Goal: Transaction & Acquisition: Purchase product/service

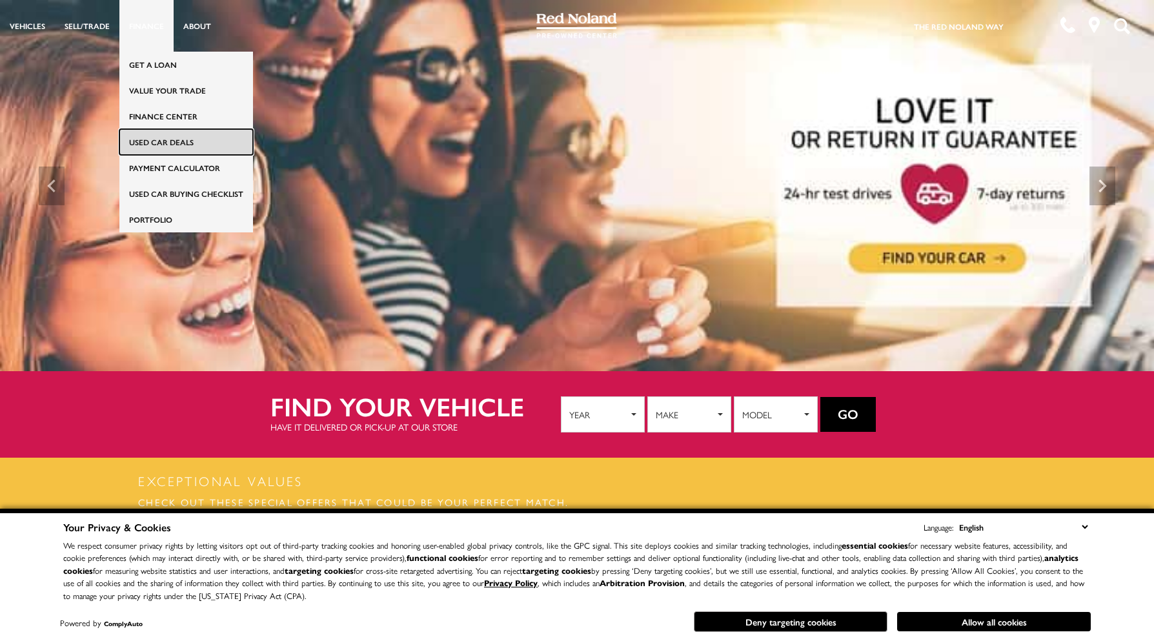
click at [178, 146] on link "Used Car Deals" at bounding box center [186, 142] width 134 height 26
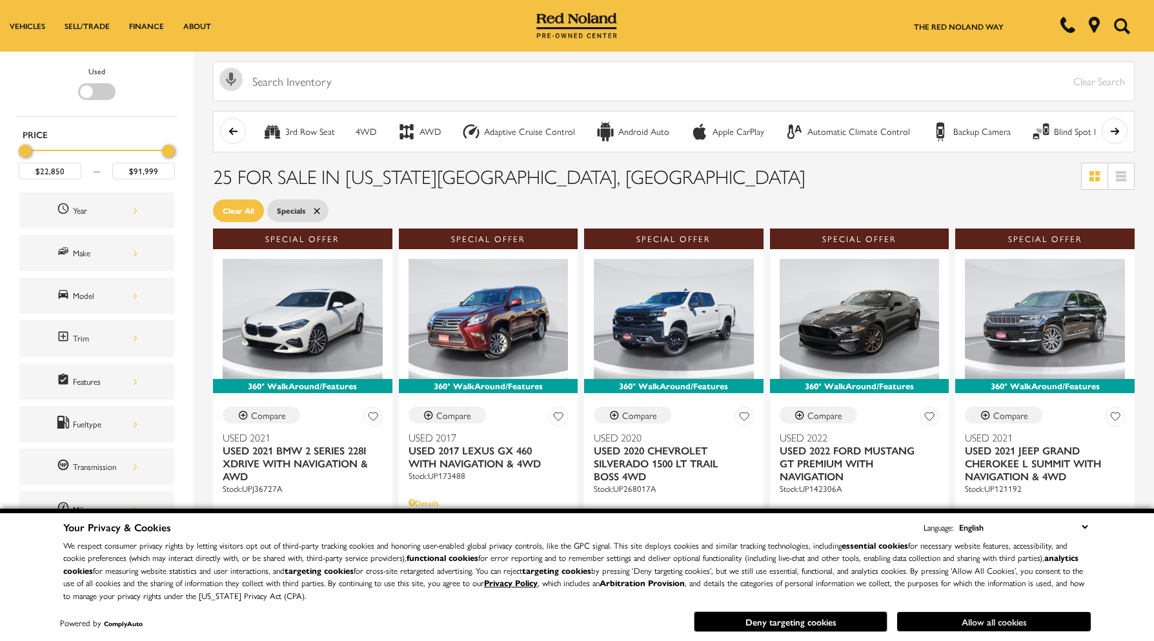
click at [1009, 623] on button "Allow all cookies" at bounding box center [994, 621] width 194 height 19
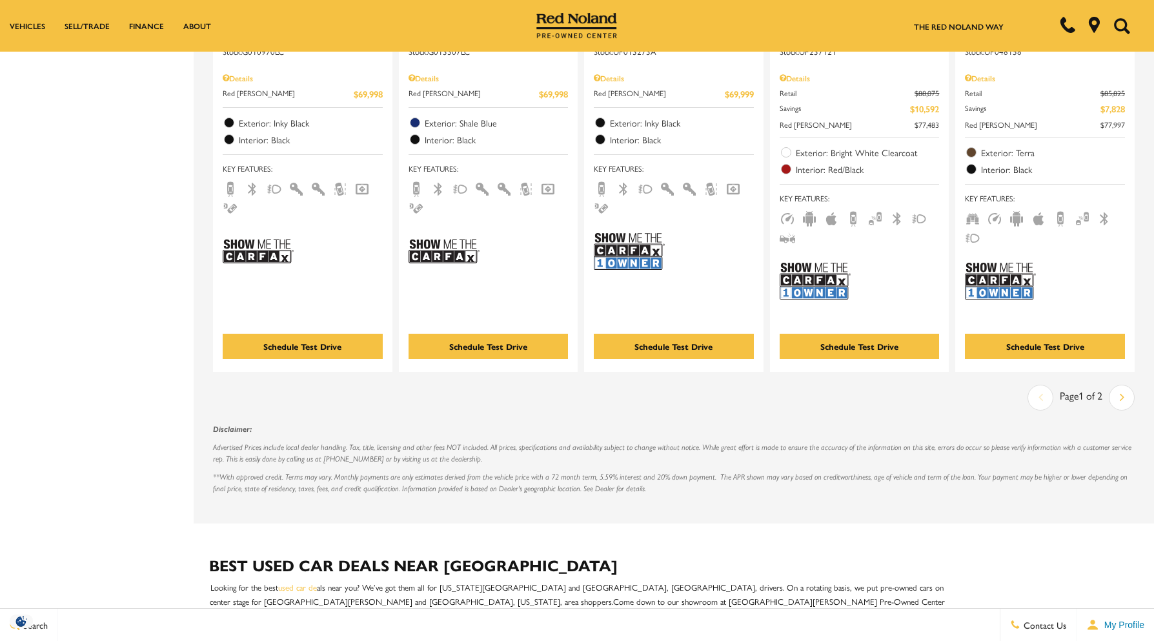
scroll to position [2194, 0]
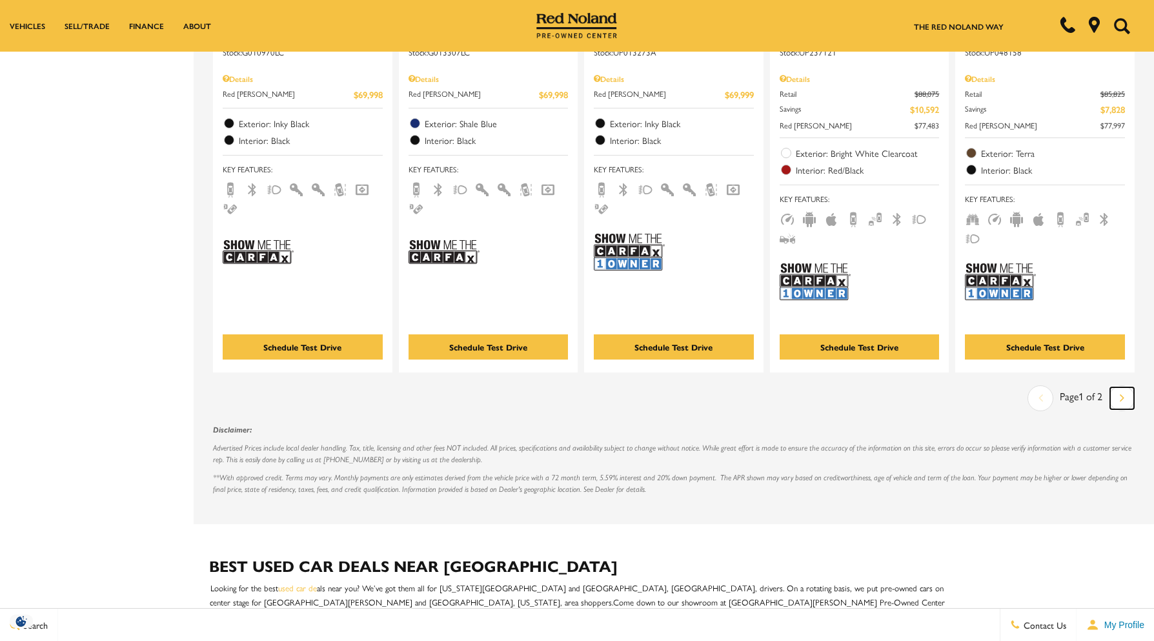
click at [1124, 396] on icon "next page" at bounding box center [1122, 397] width 5 height 21
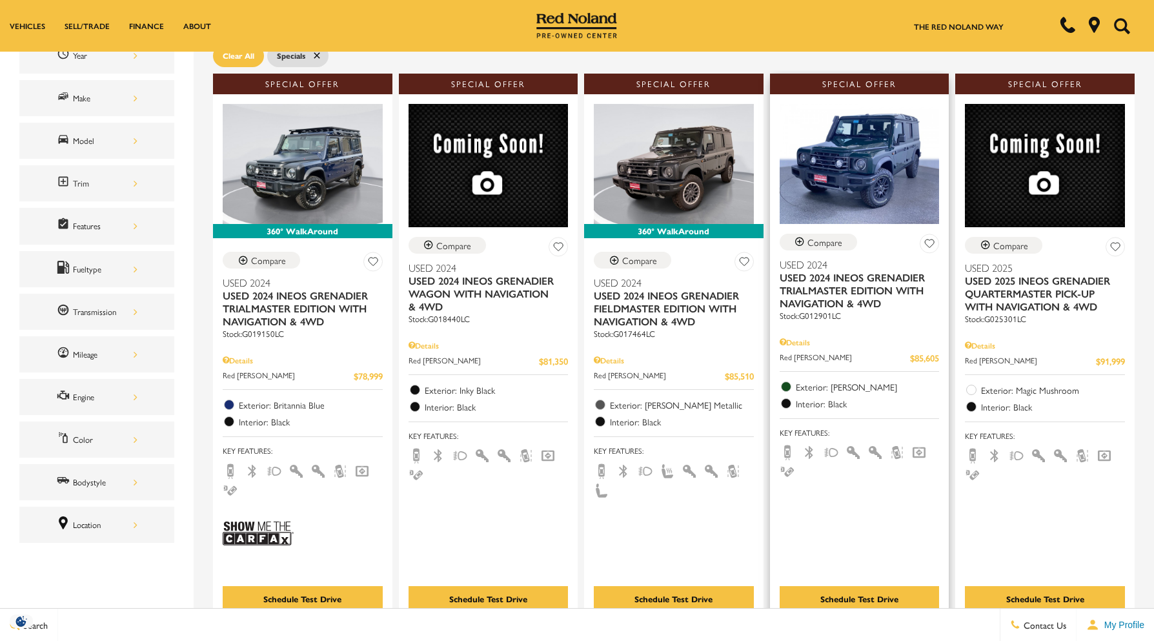
scroll to position [323, 0]
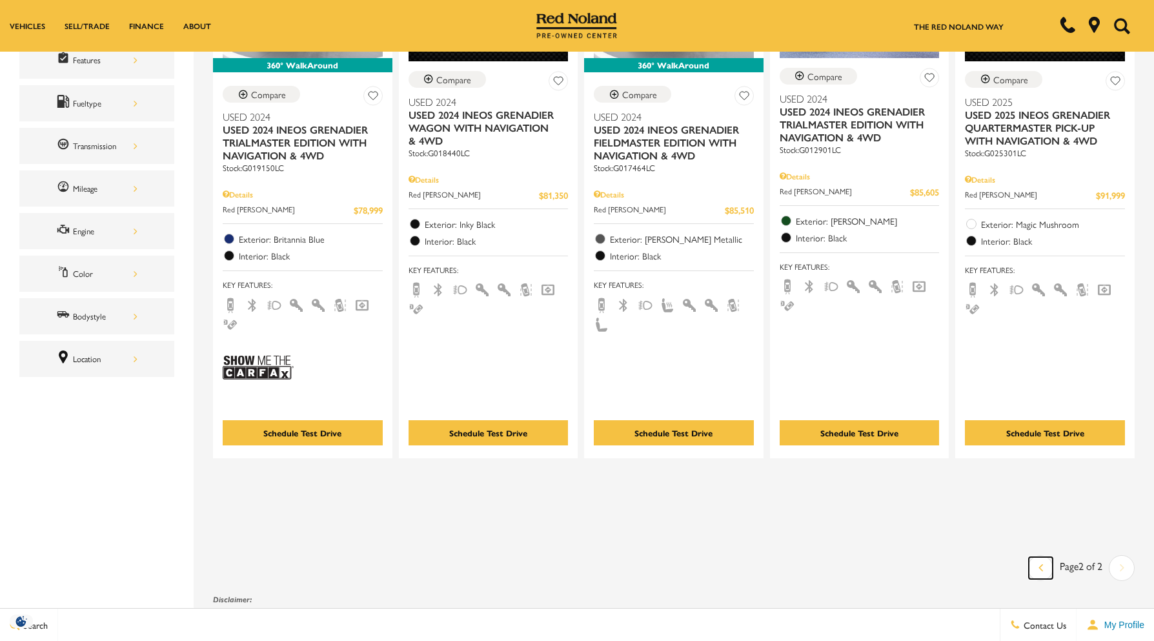
click at [1052, 561] on link "Last" at bounding box center [1041, 568] width 24 height 22
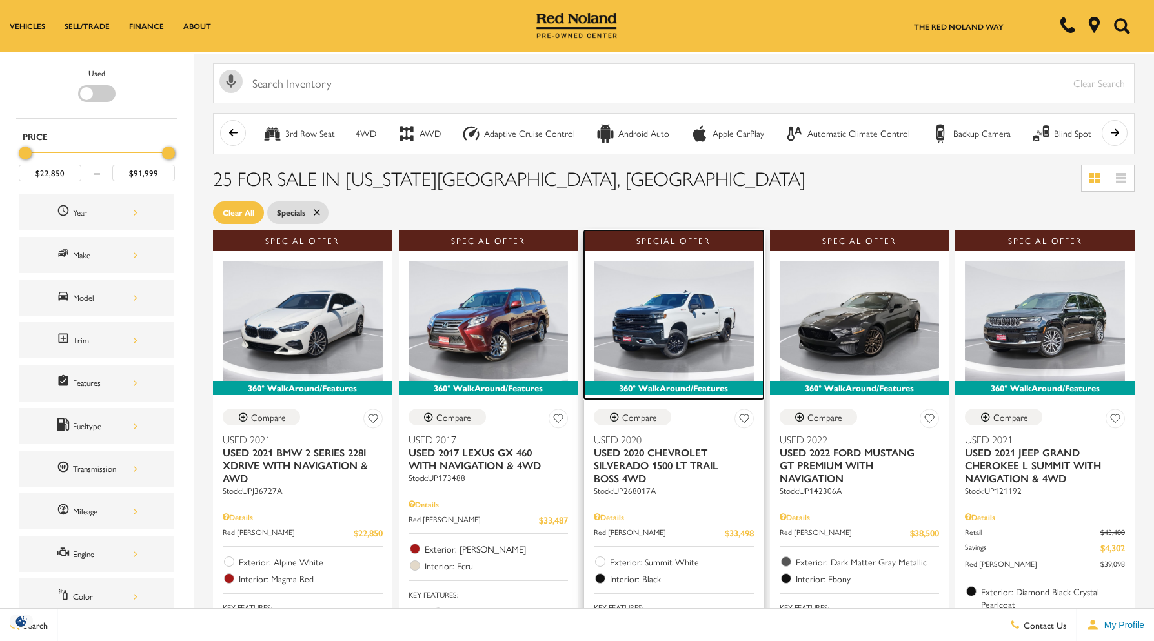
click at [690, 290] on img at bounding box center [674, 321] width 160 height 120
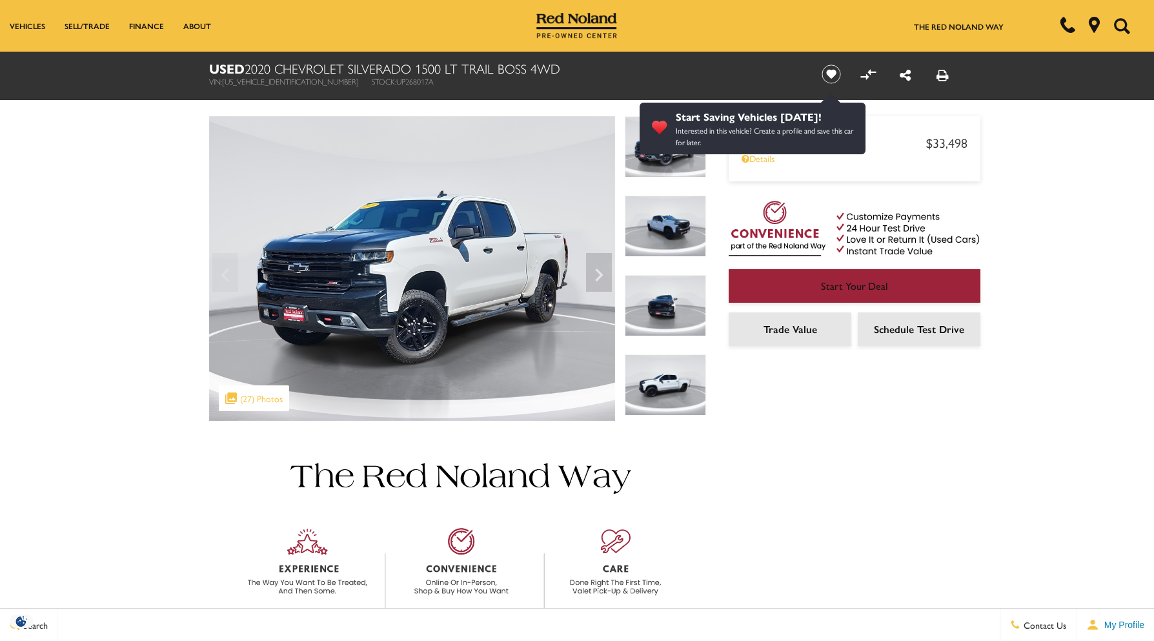
click at [671, 232] on img at bounding box center [665, 226] width 81 height 61
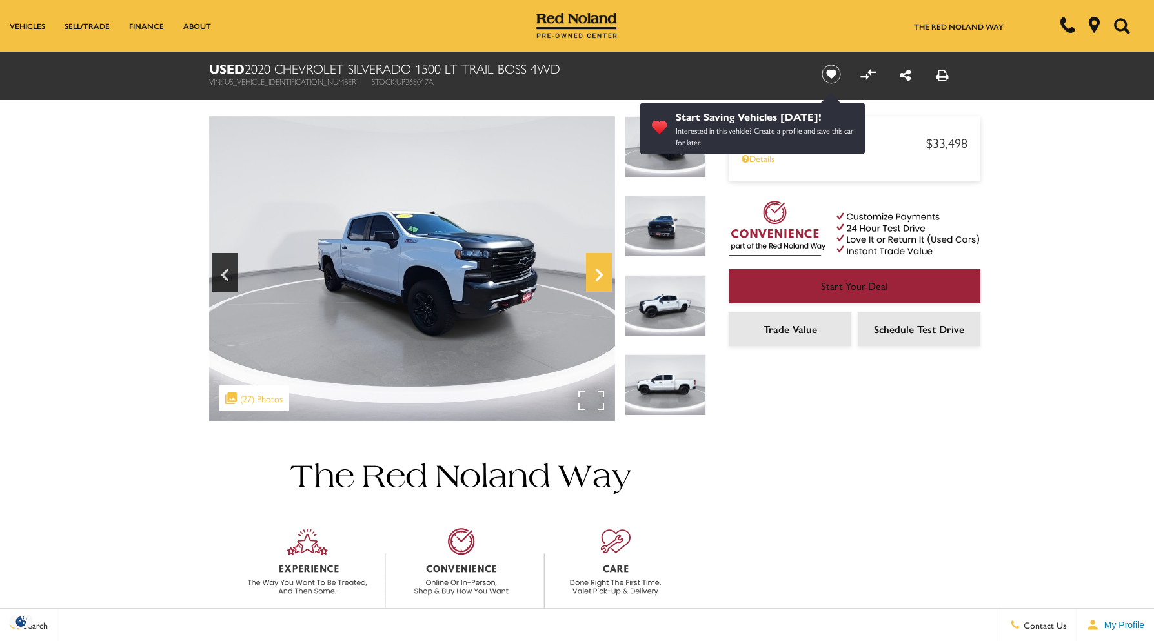
click at [598, 274] on icon "Next" at bounding box center [599, 274] width 26 height 31
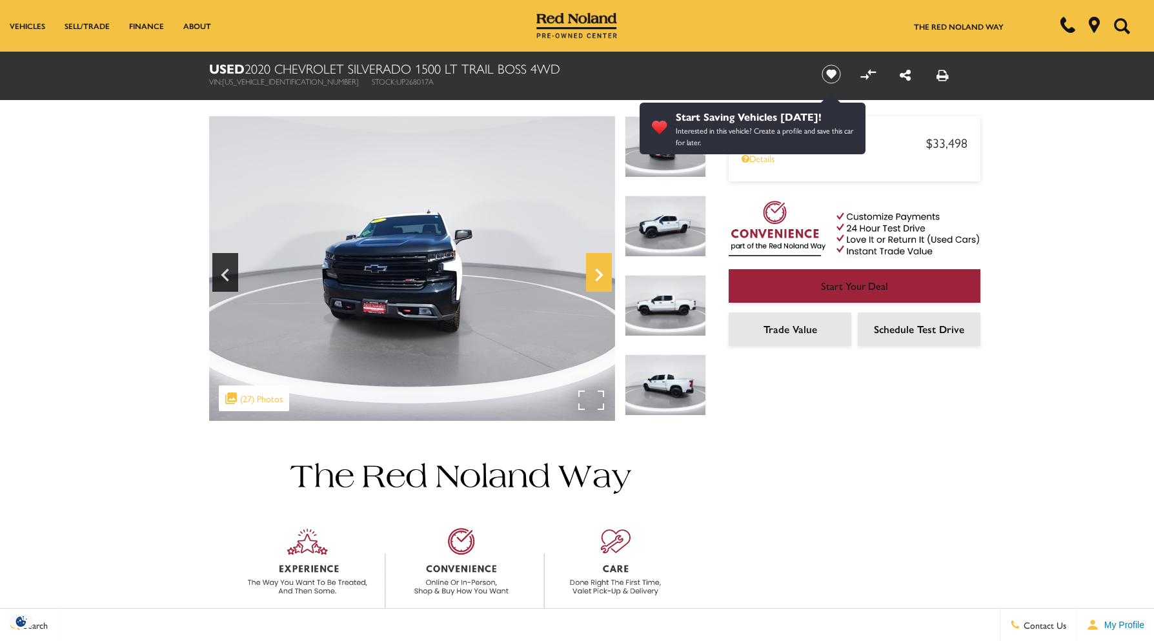
click at [598, 274] on icon "Next" at bounding box center [599, 274] width 26 height 31
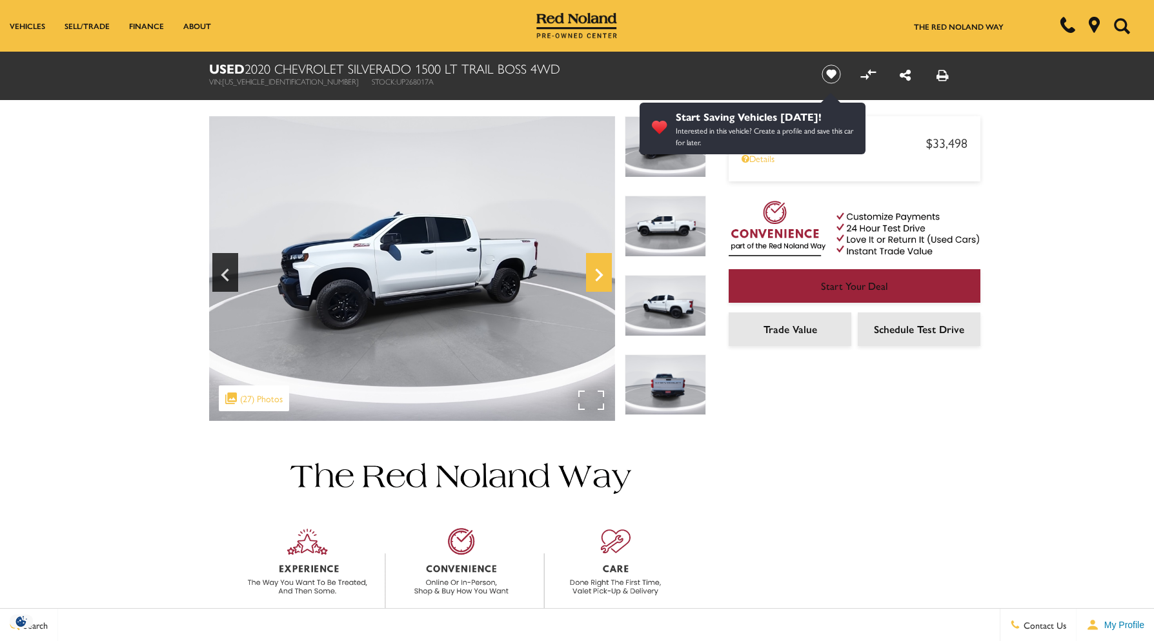
click at [598, 274] on icon "Next" at bounding box center [599, 274] width 26 height 31
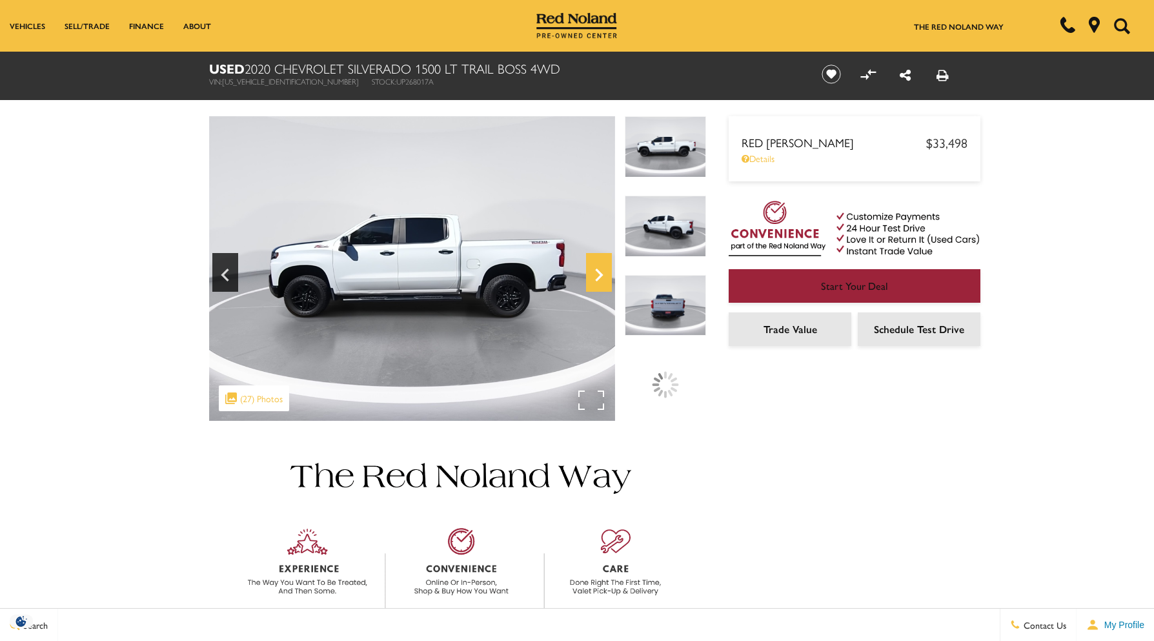
click at [598, 274] on icon "Next" at bounding box center [599, 274] width 26 height 31
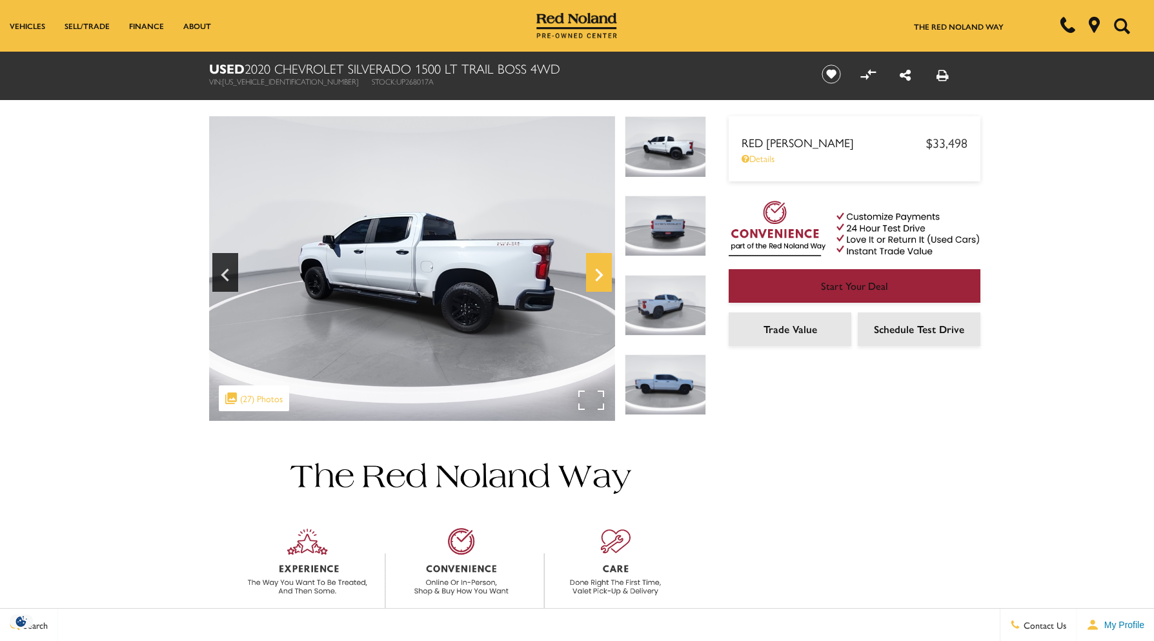
click at [598, 274] on icon "Next" at bounding box center [599, 274] width 26 height 31
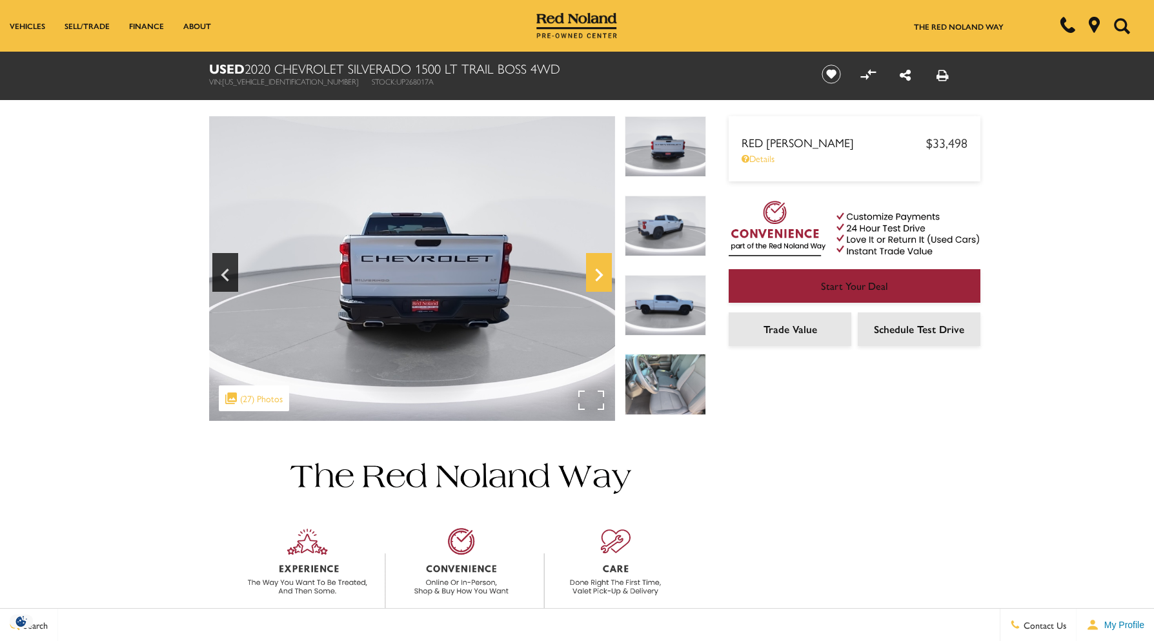
click at [598, 274] on icon "Next" at bounding box center [599, 274] width 26 height 31
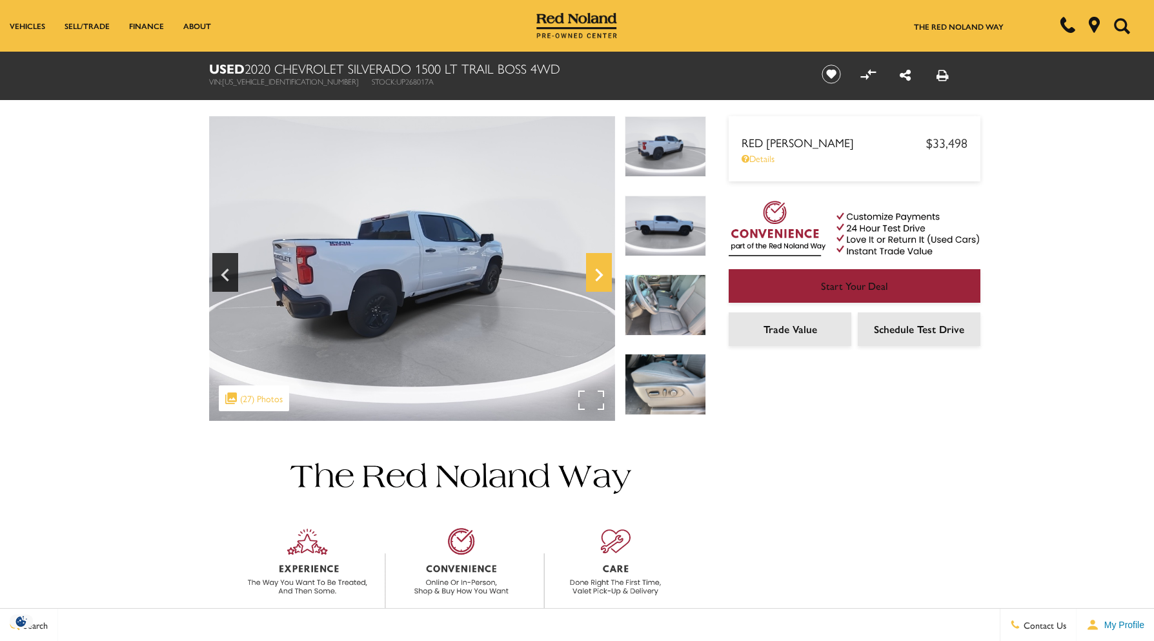
click at [598, 274] on icon "Next" at bounding box center [599, 274] width 26 height 31
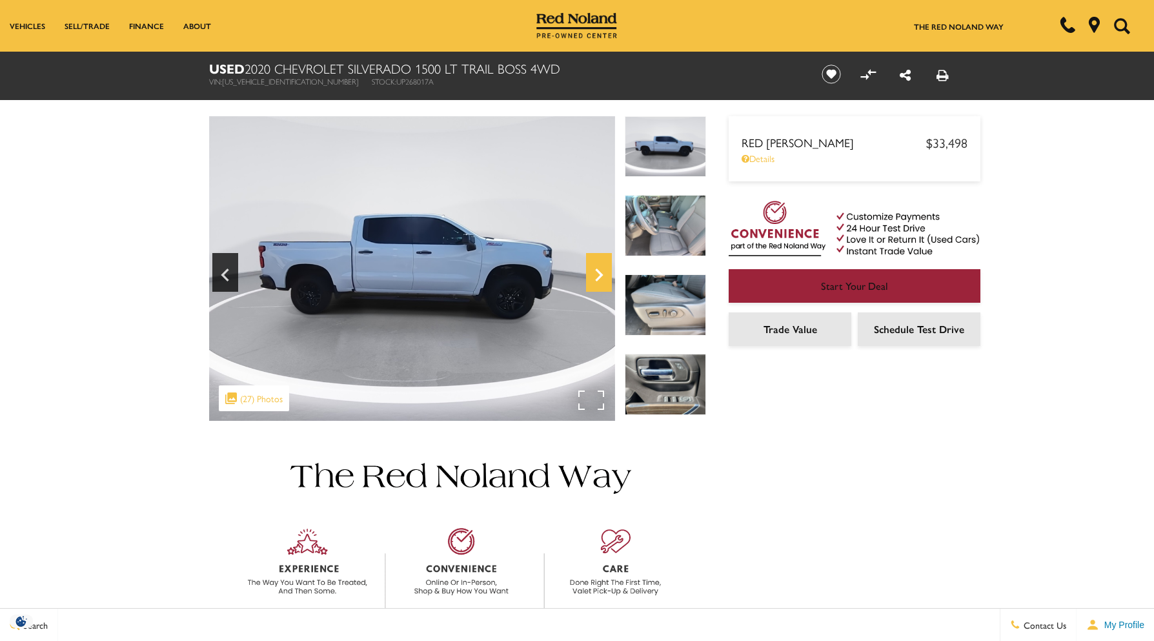
click at [598, 274] on icon "Next" at bounding box center [599, 274] width 26 height 31
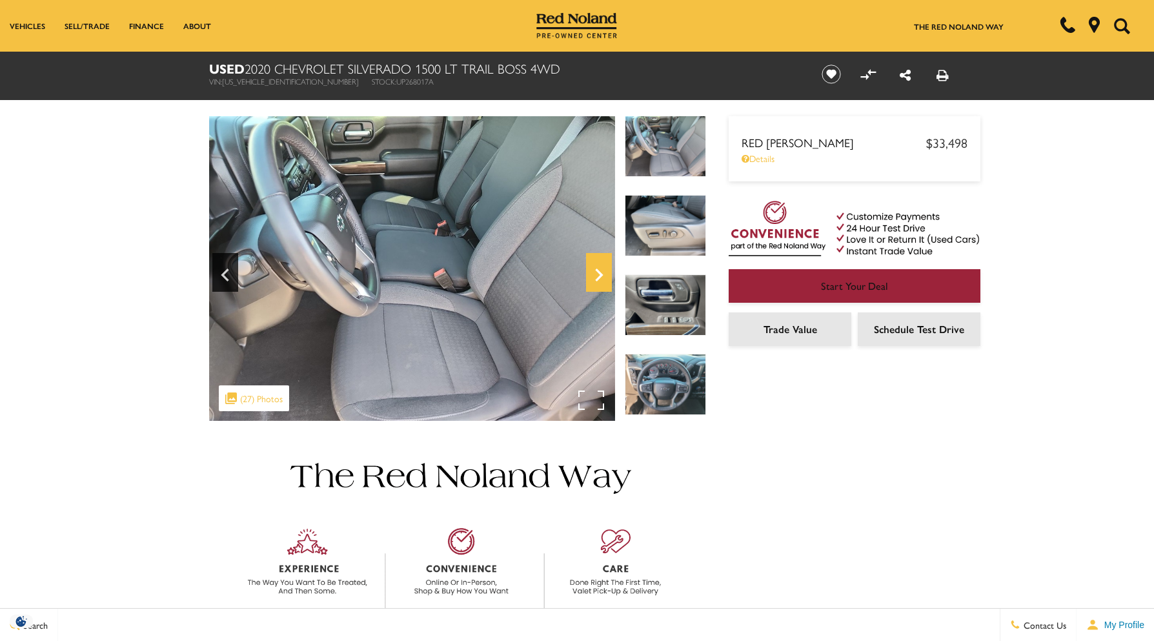
click at [598, 274] on icon "Next" at bounding box center [599, 274] width 26 height 31
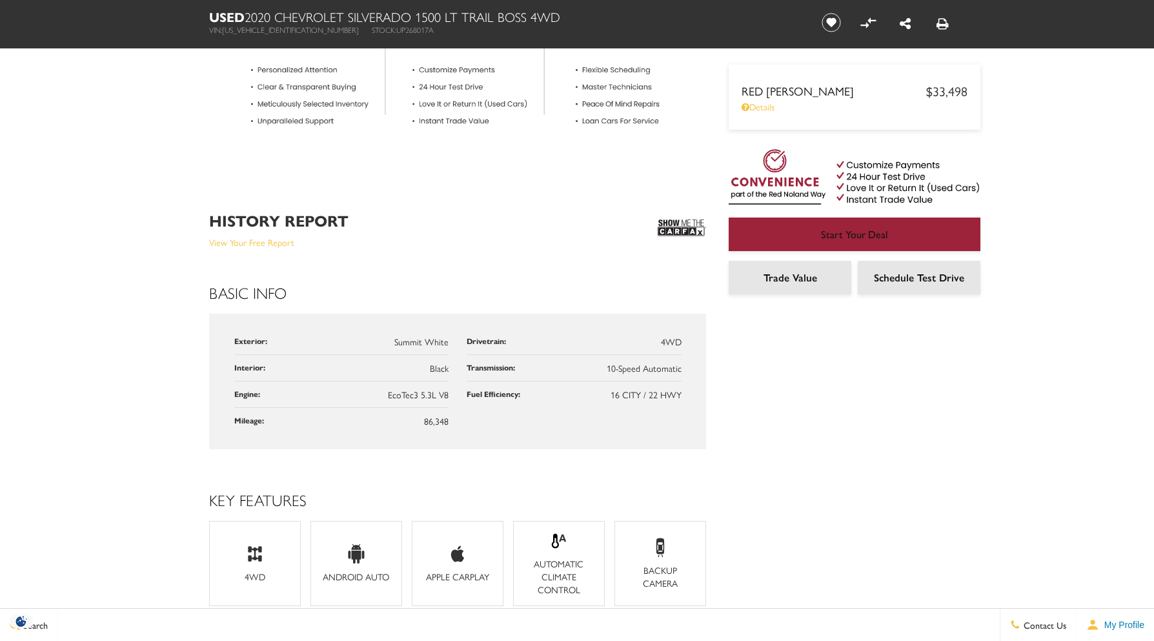
scroll to position [323, 0]
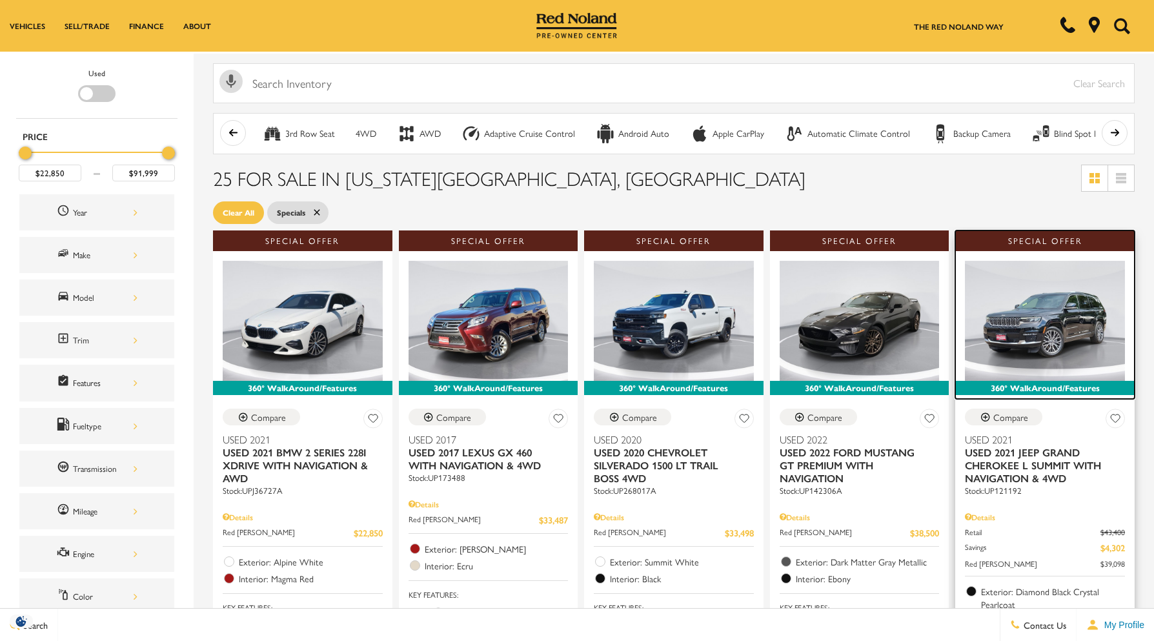
click at [1049, 338] on img at bounding box center [1045, 321] width 160 height 120
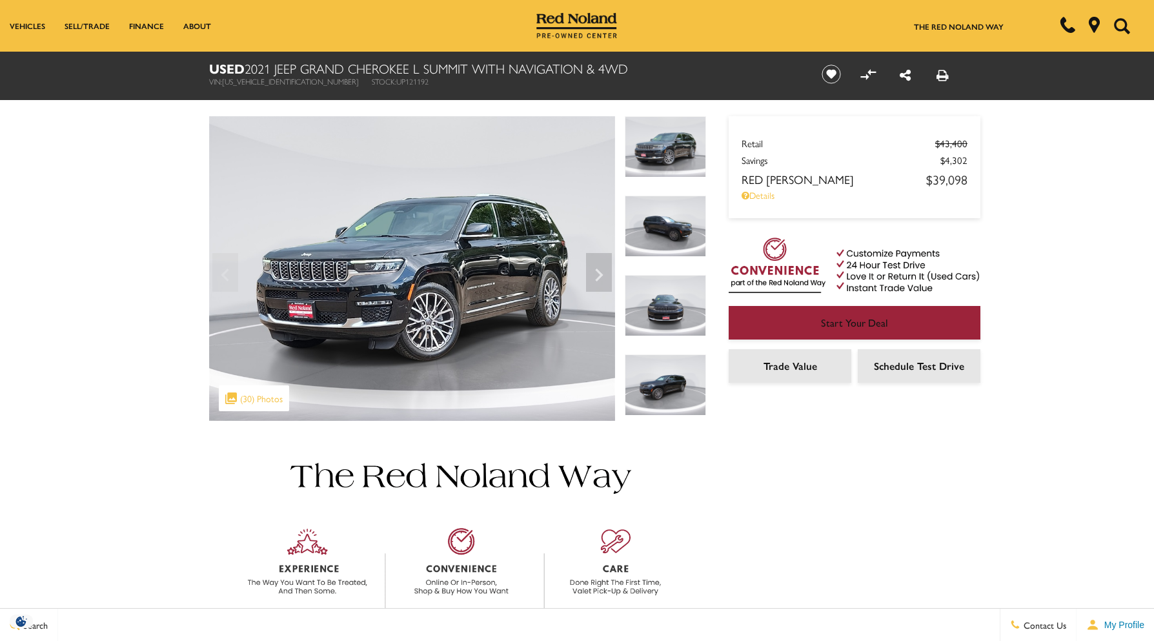
click at [676, 215] on img at bounding box center [665, 226] width 81 height 61
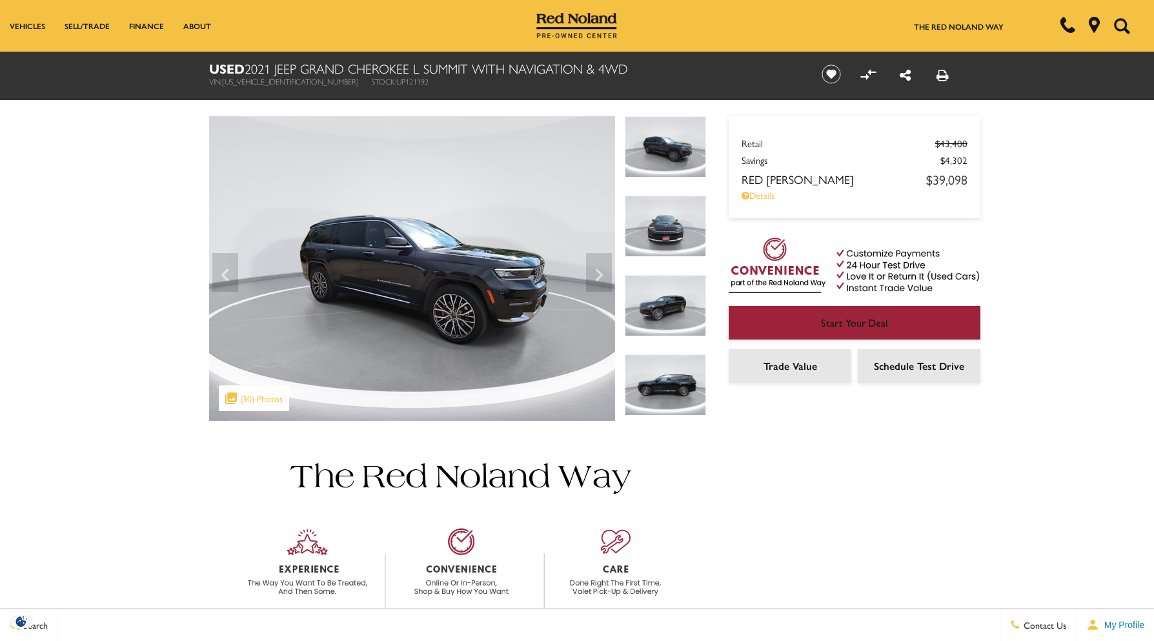
click at [670, 245] on img at bounding box center [665, 226] width 81 height 61
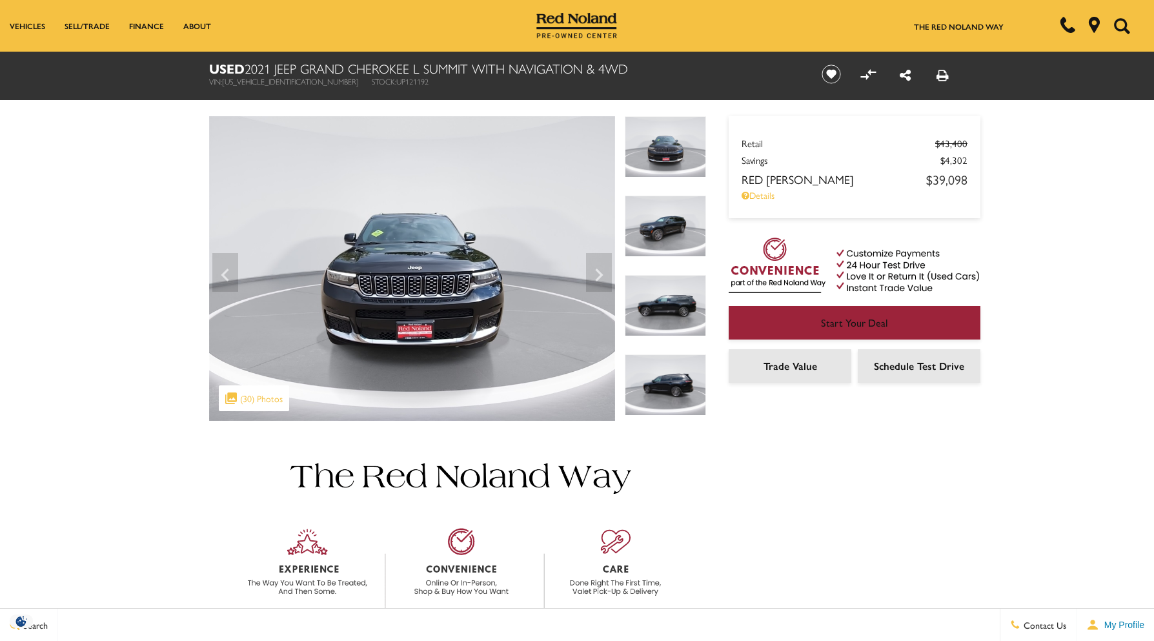
click at [670, 245] on img at bounding box center [665, 226] width 81 height 61
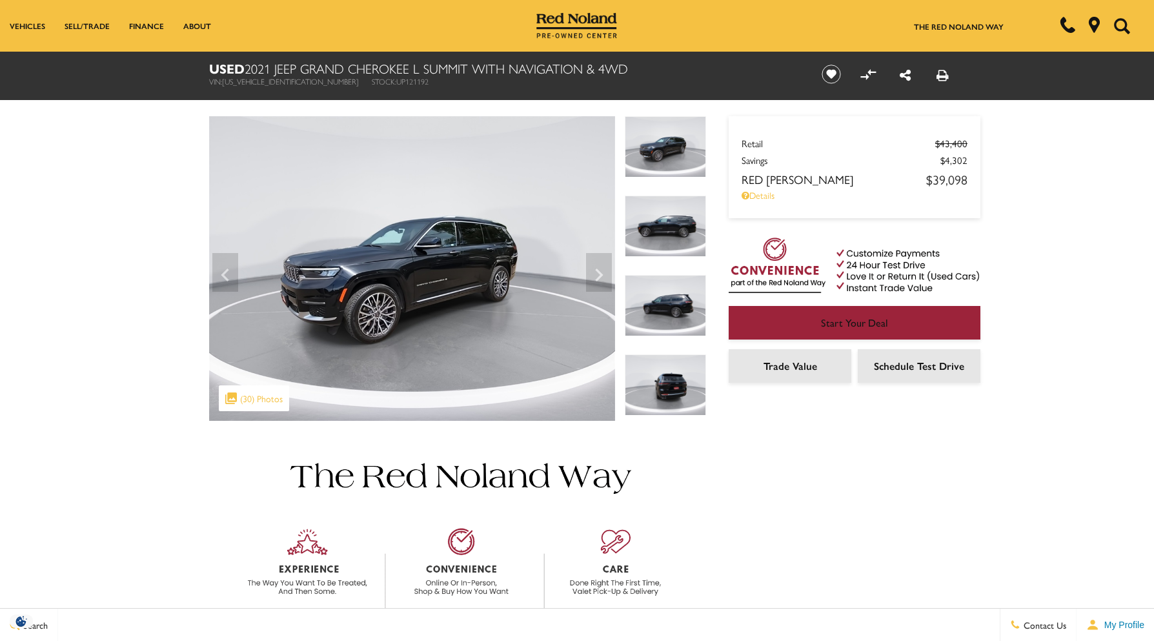
click at [670, 245] on img at bounding box center [665, 226] width 81 height 61
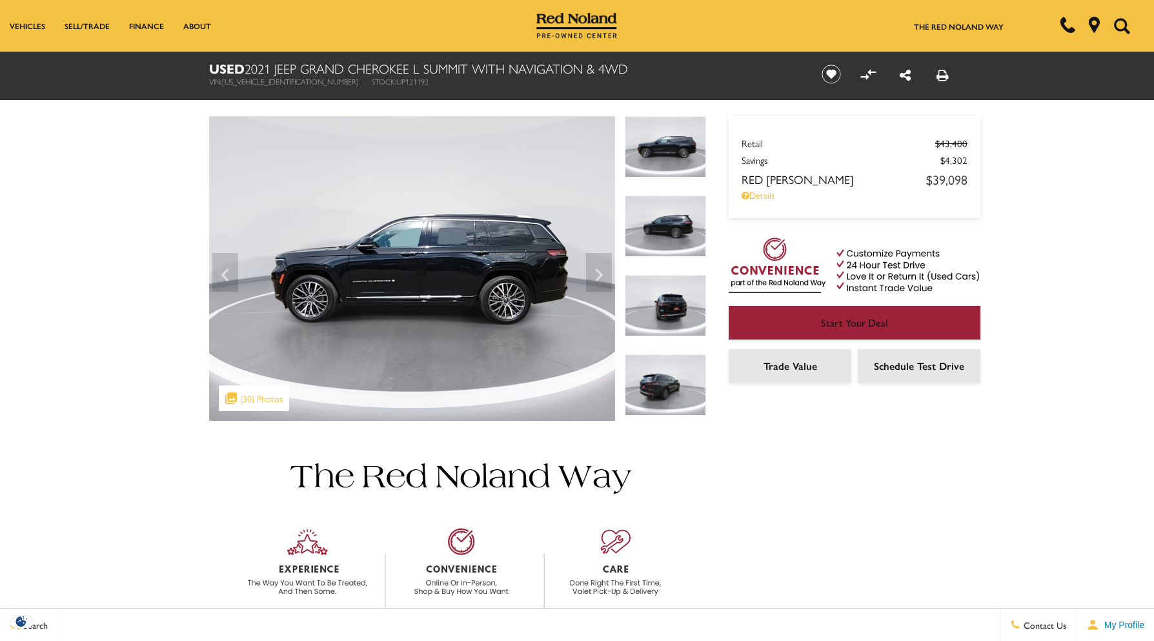
click at [670, 245] on img at bounding box center [665, 226] width 81 height 61
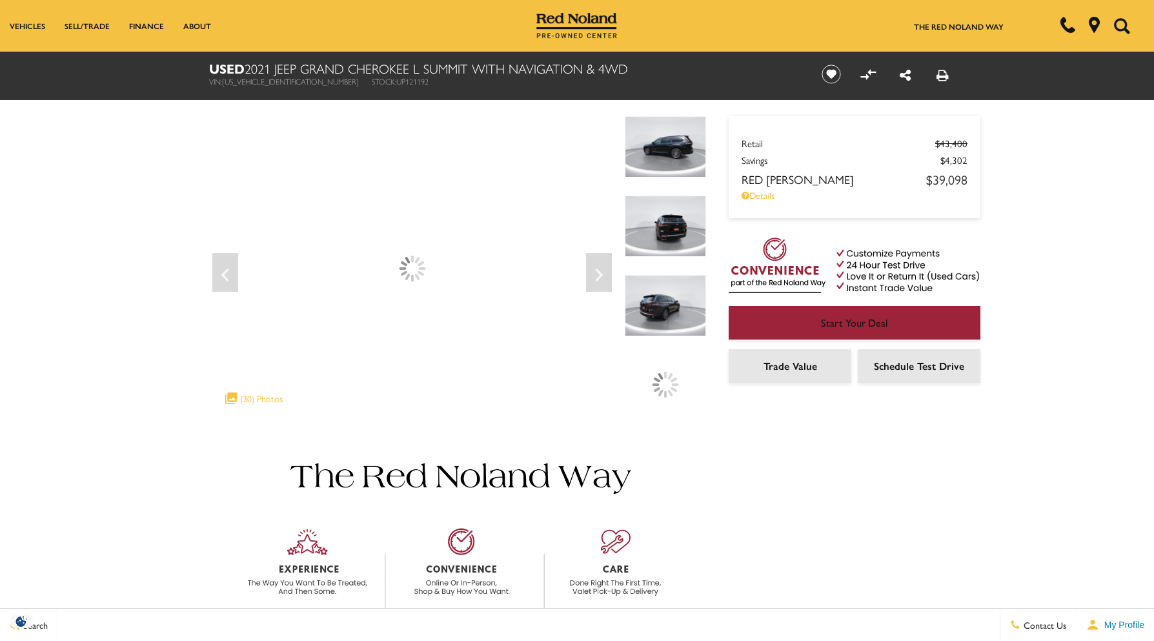
click at [670, 245] on img at bounding box center [665, 226] width 81 height 61
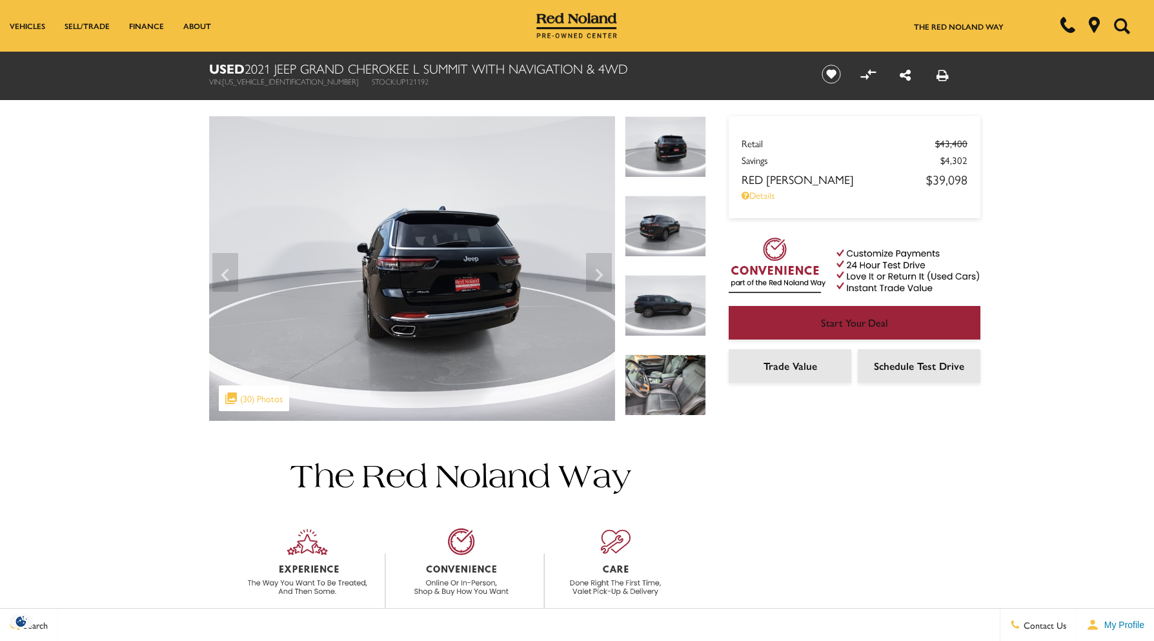
click at [659, 391] on img at bounding box center [665, 384] width 81 height 61
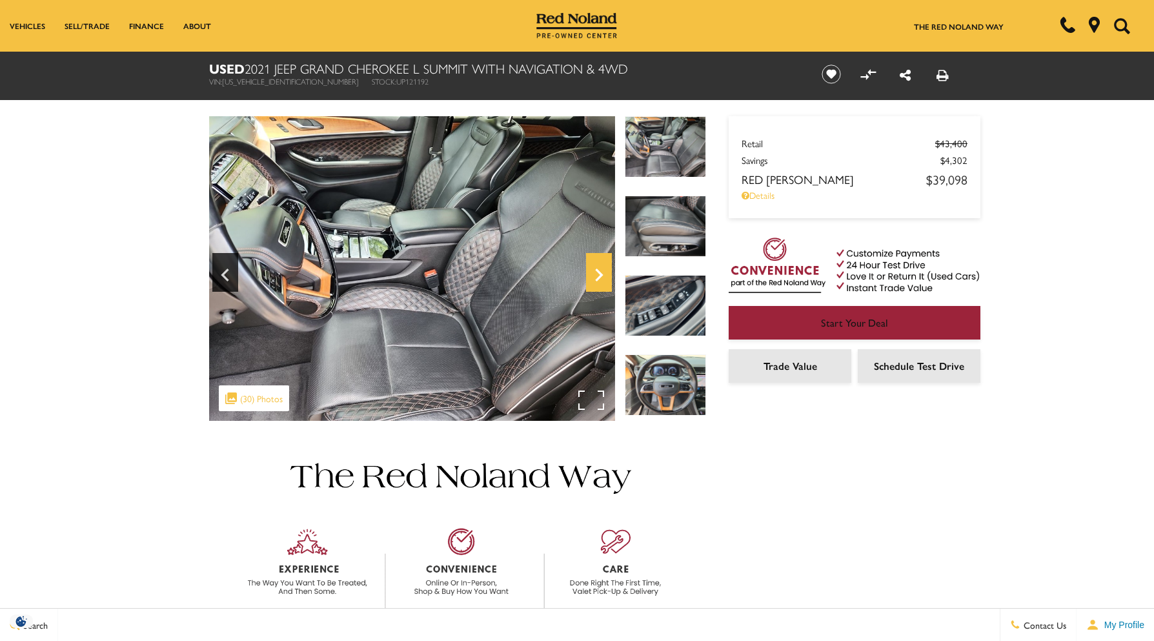
click at [603, 274] on icon "Next" at bounding box center [599, 274] width 26 height 31
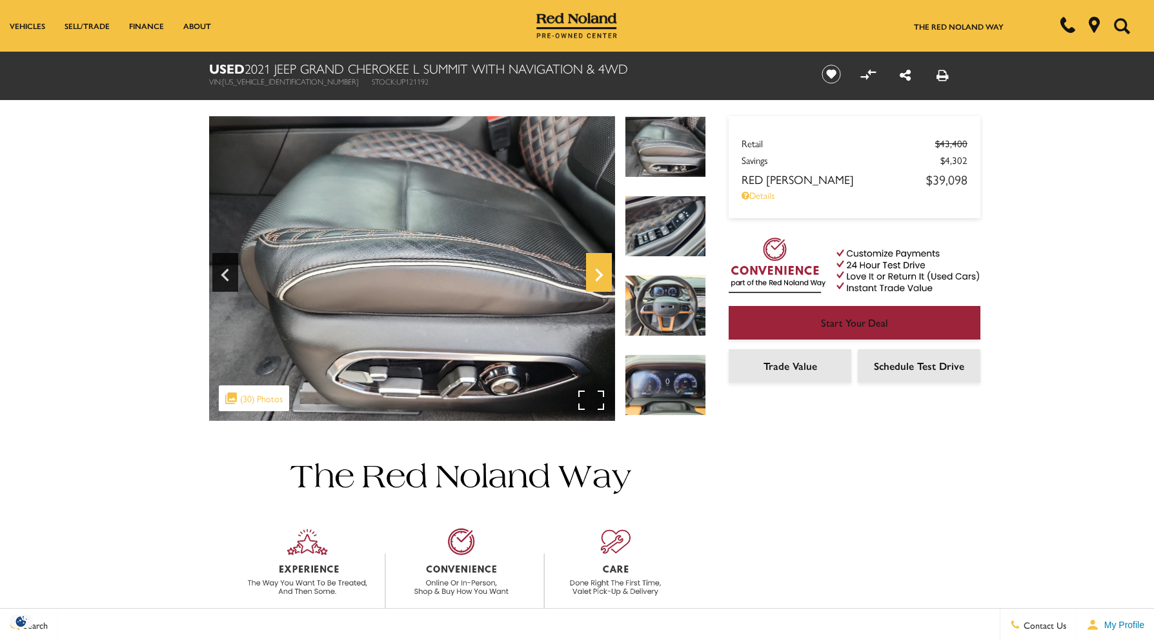
click at [603, 274] on icon "Next" at bounding box center [599, 274] width 26 height 31
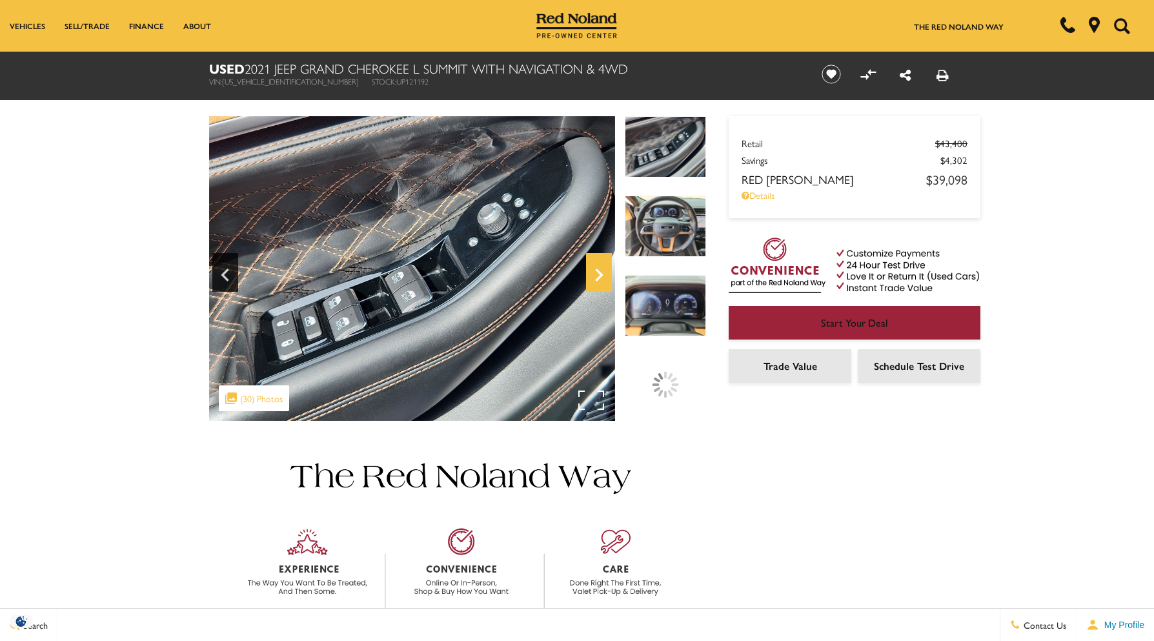
click at [603, 274] on icon "Next" at bounding box center [599, 274] width 26 height 31
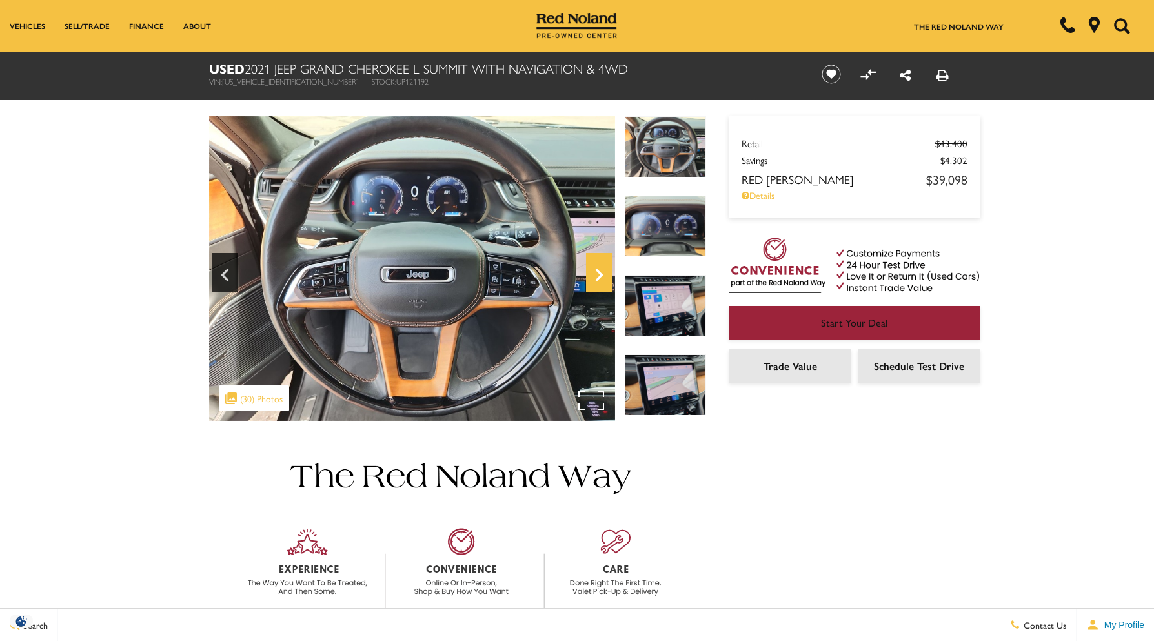
click at [603, 274] on icon "Next" at bounding box center [599, 274] width 26 height 31
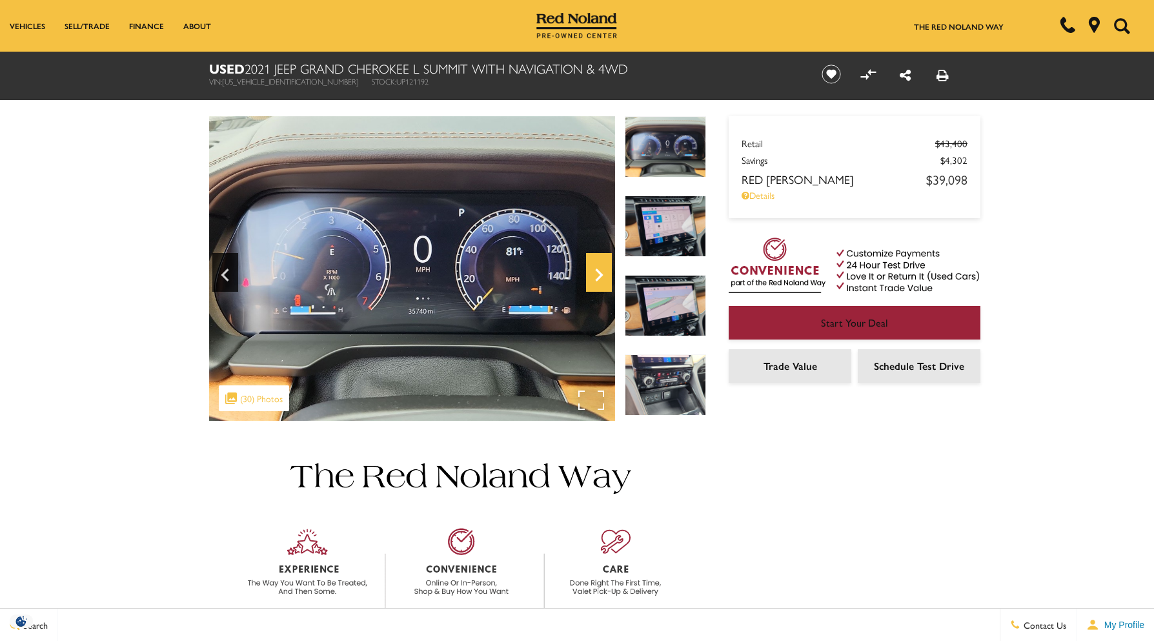
click at [594, 272] on icon "Next" at bounding box center [599, 274] width 26 height 31
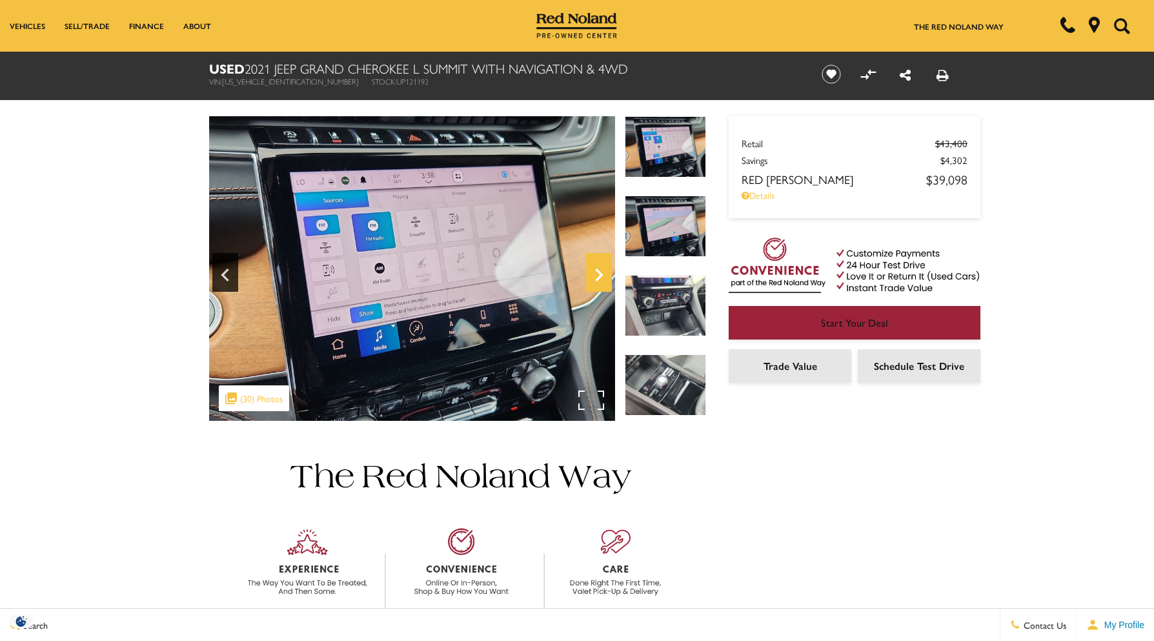
click at [594, 272] on icon "Next" at bounding box center [599, 274] width 26 height 31
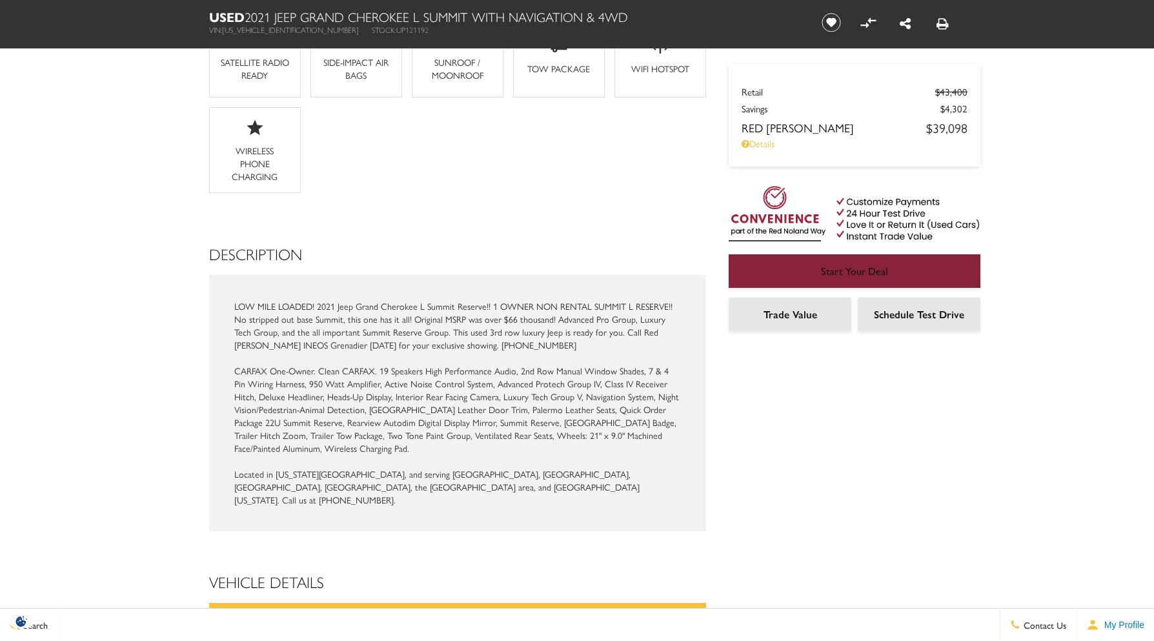
scroll to position [1420, 0]
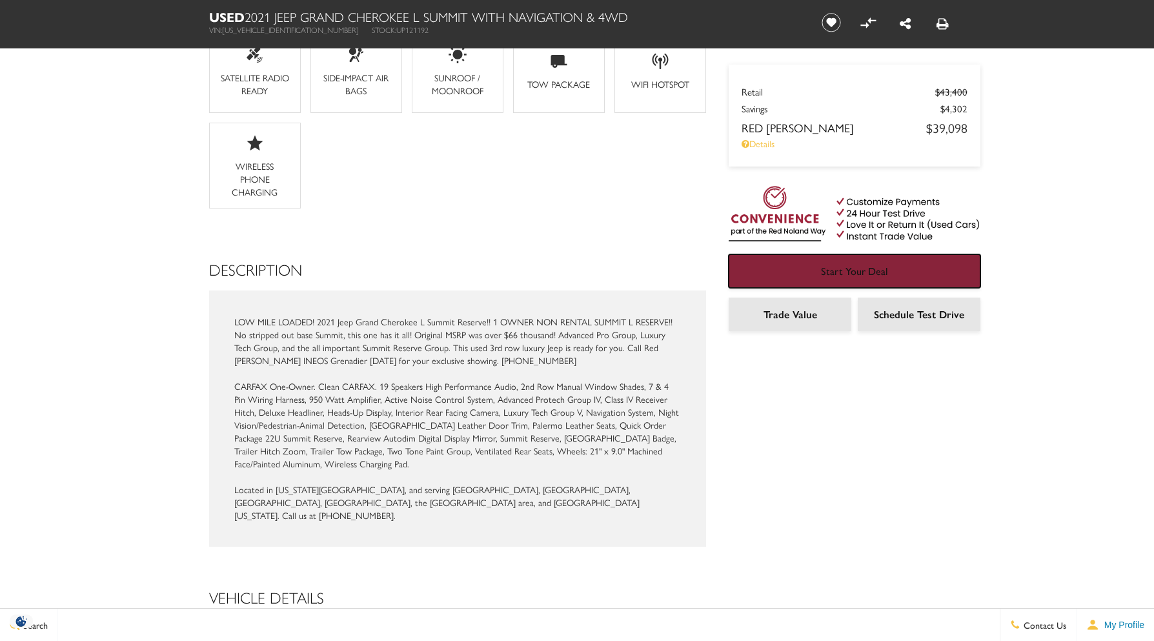
click at [912, 274] on link "Start Your Deal" at bounding box center [855, 271] width 252 height 34
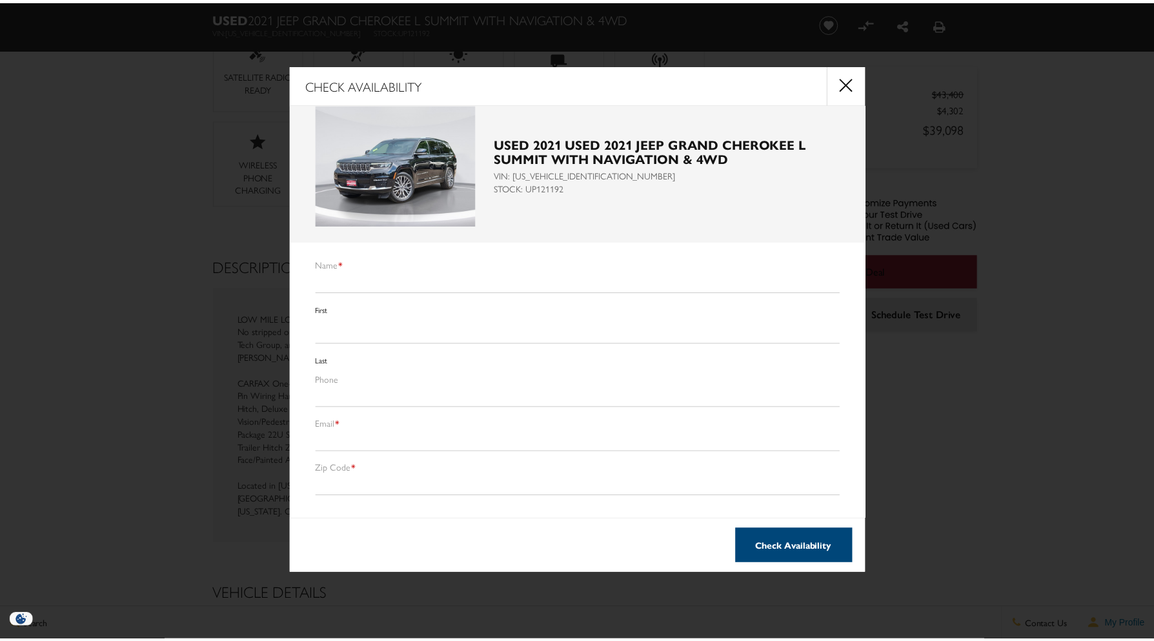
scroll to position [21, 0]
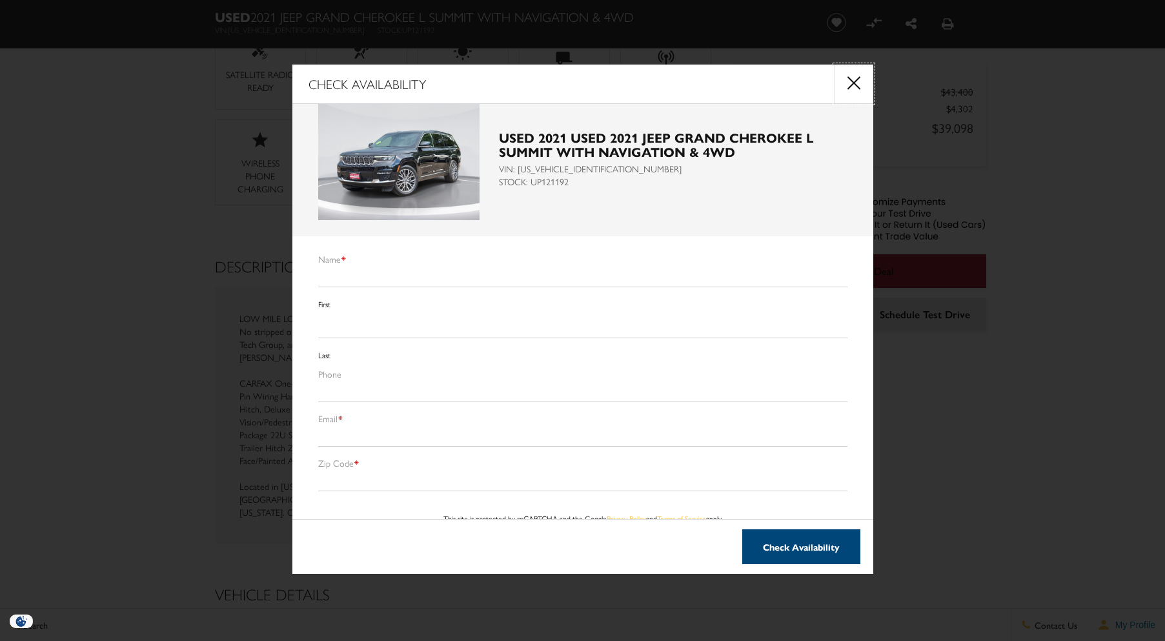
click at [845, 82] on button "close" at bounding box center [853, 84] width 39 height 39
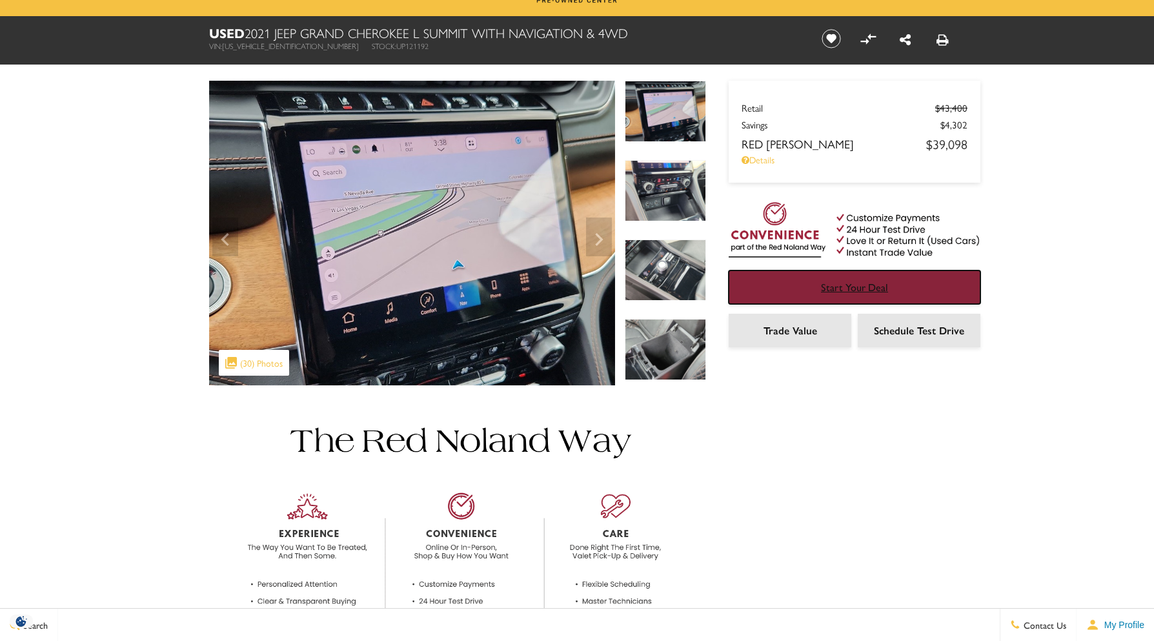
scroll to position [0, 0]
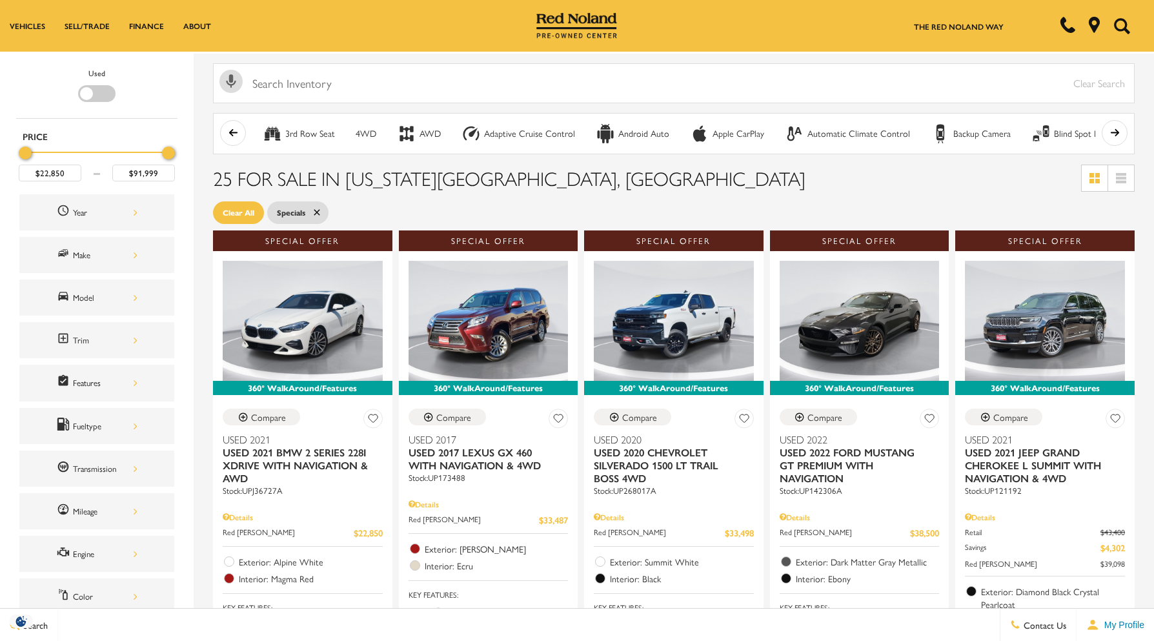
click at [88, 89] on div "Filter by Vehicle Type" at bounding box center [96, 93] width 37 height 17
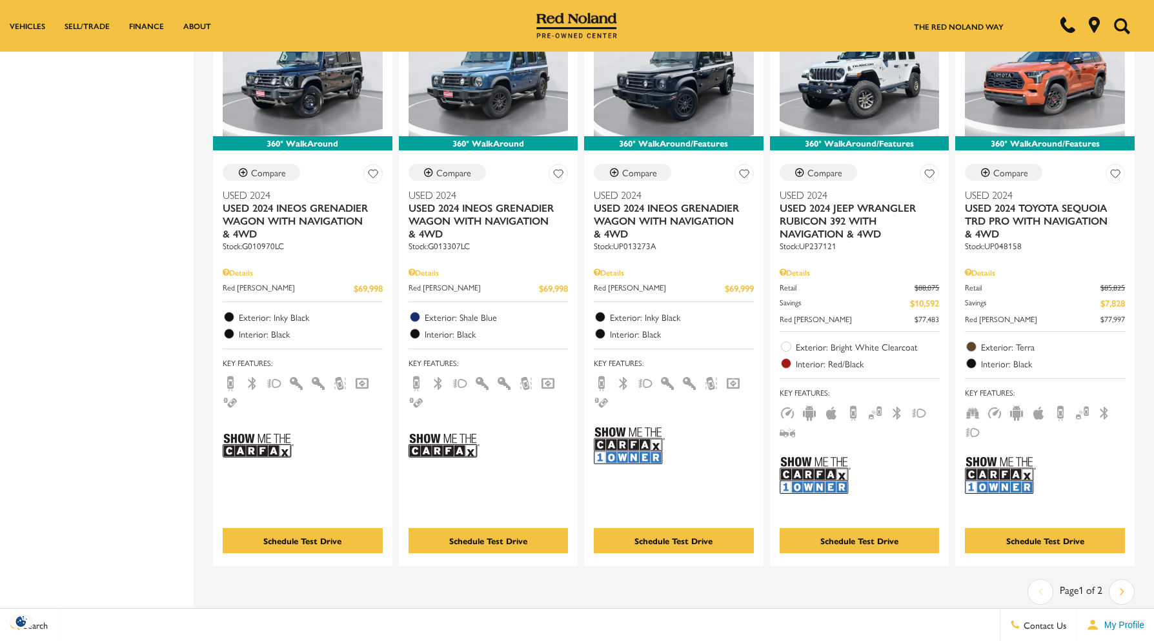
scroll to position [2258, 0]
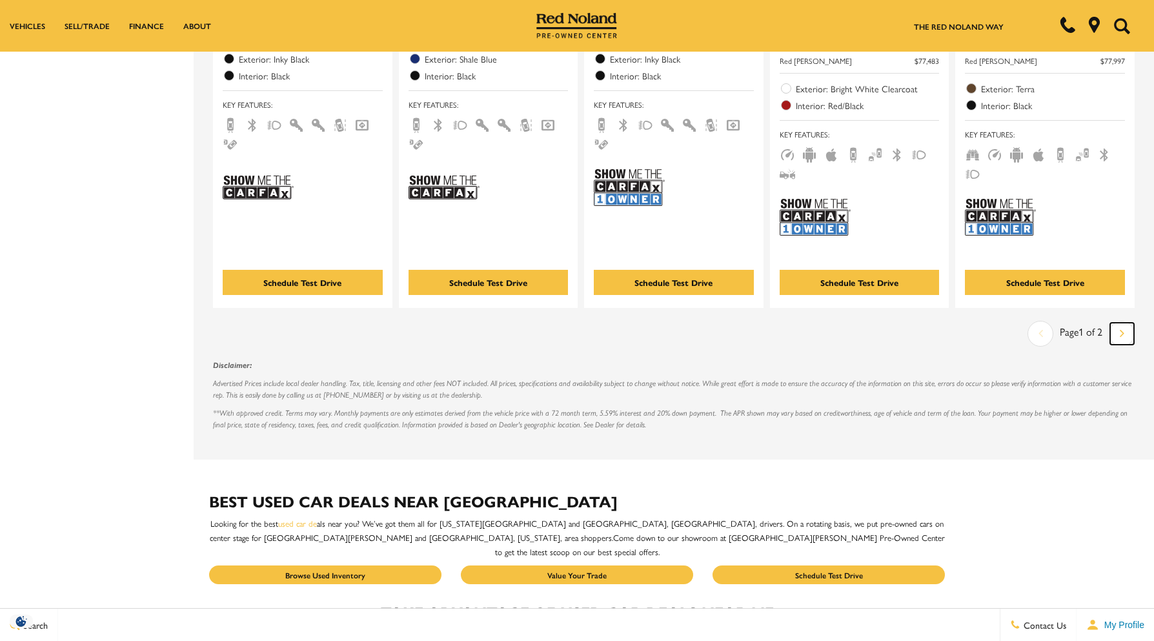
click at [1134, 331] on link "Next" at bounding box center [1122, 334] width 24 height 22
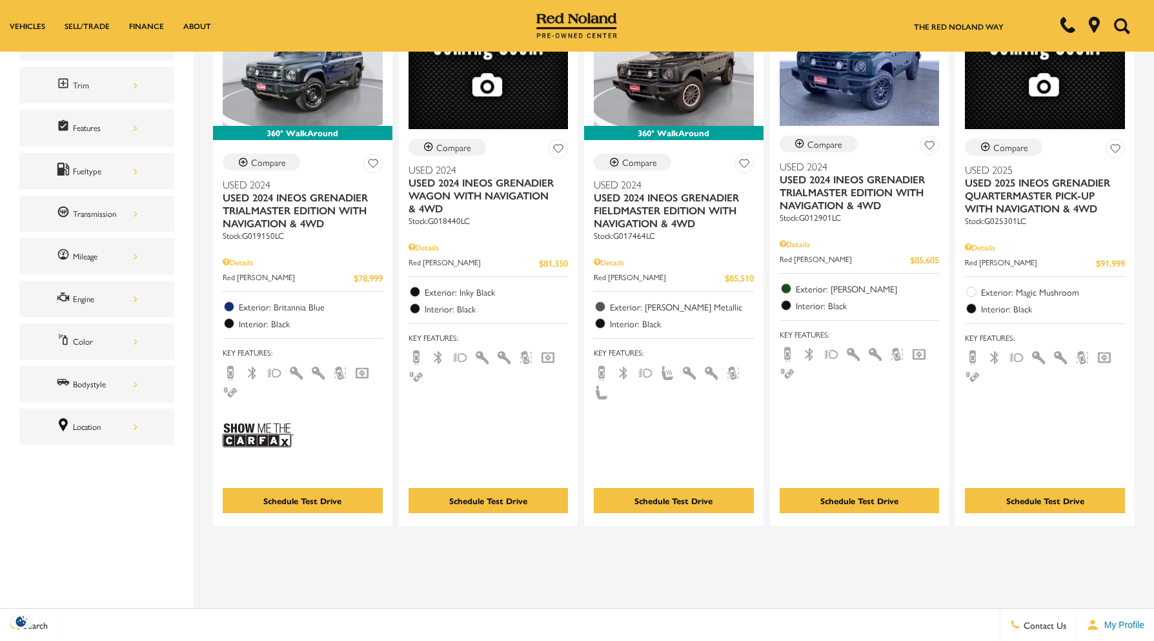
scroll to position [387, 0]
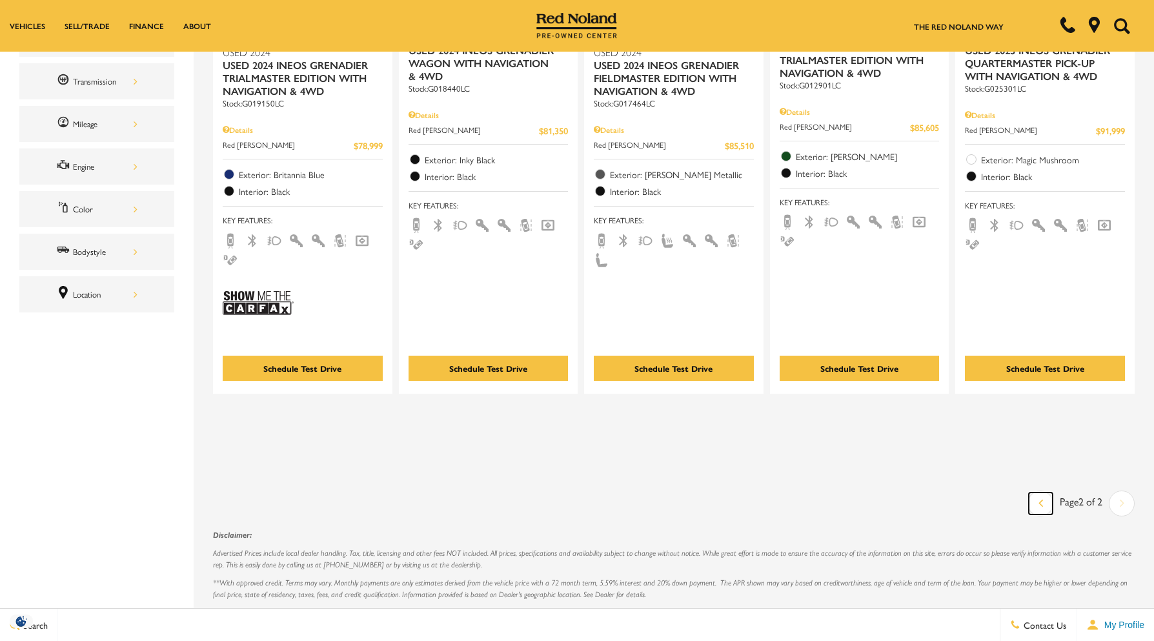
click at [1043, 501] on icon "previous page" at bounding box center [1040, 502] width 5 height 21
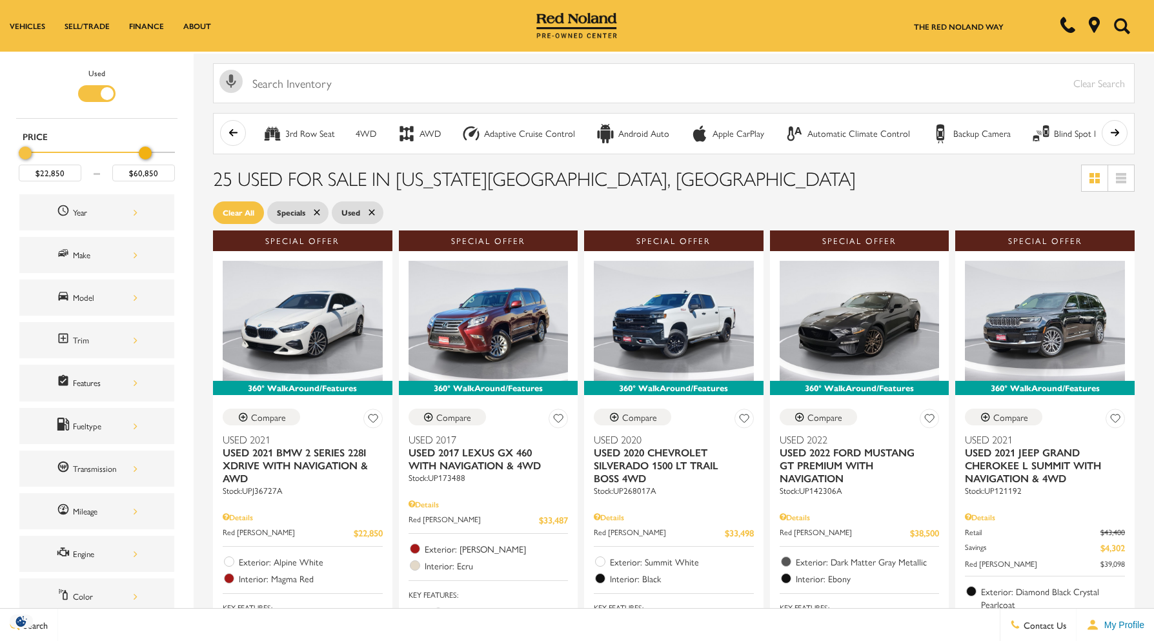
type input "$59,850"
drag, startPoint x: 169, startPoint y: 149, endPoint x: 103, endPoint y: 148, distance: 65.8
click at [139, 148] on div "Maximum Price" at bounding box center [145, 152] width 13 height 13
click at [1095, 88] on input "text" at bounding box center [673, 83] width 921 height 40
click at [1099, 72] on input "text" at bounding box center [673, 83] width 921 height 40
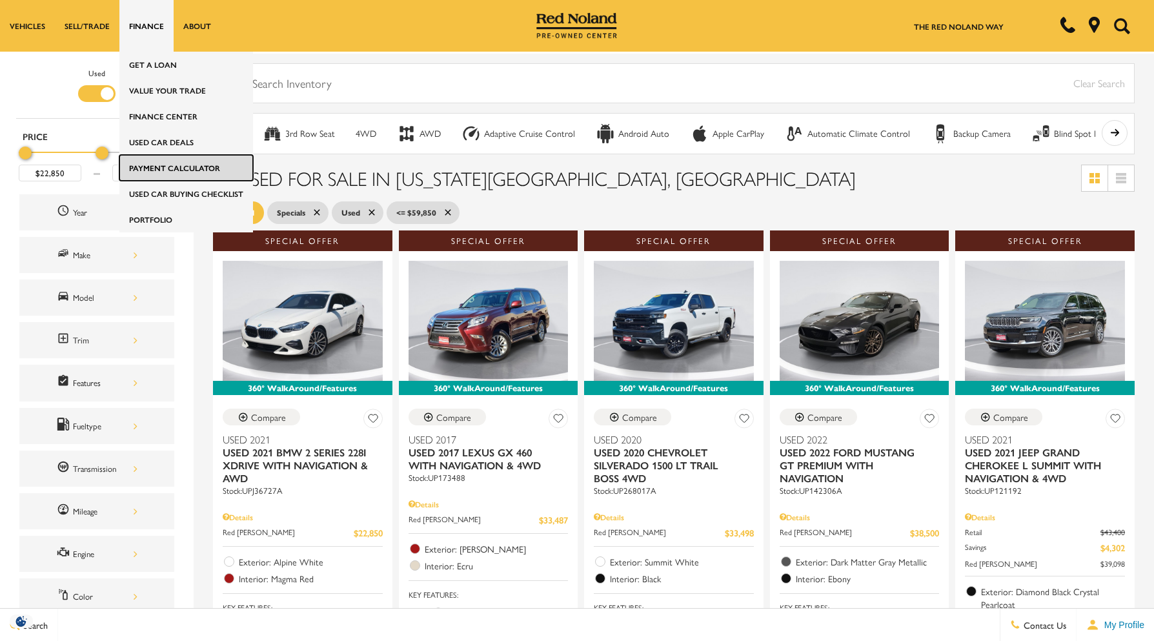
click at [200, 172] on link "Payment Calculator" at bounding box center [186, 168] width 134 height 26
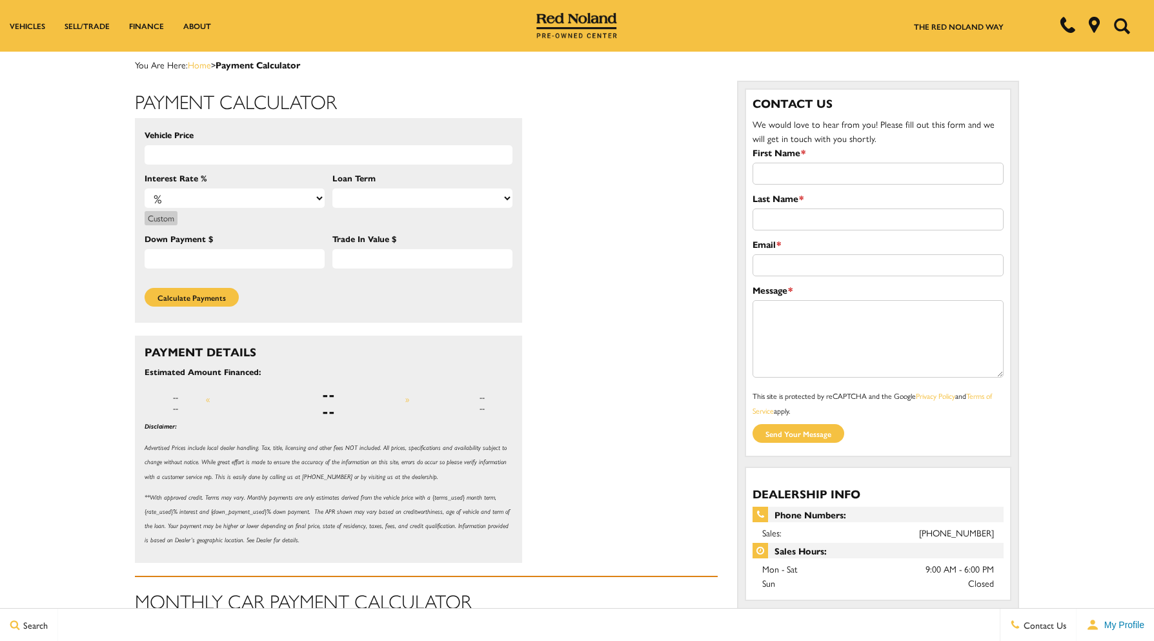
select select "4.9"
select select "72"
click at [283, 265] on input "Down Payment $" at bounding box center [235, 258] width 180 height 19
type input "1000.00"
click at [240, 139] on div "Vehicle Price" at bounding box center [329, 146] width 368 height 37
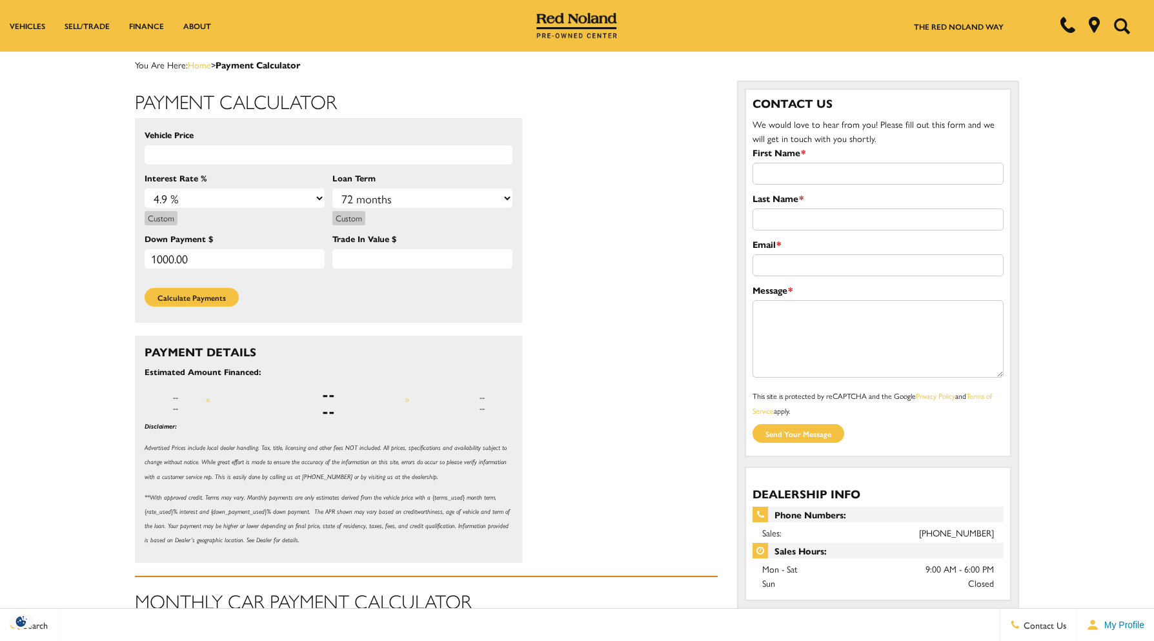
click at [241, 152] on input "Vehicle Price" at bounding box center [329, 154] width 368 height 19
